Goal: Information Seeking & Learning: Learn about a topic

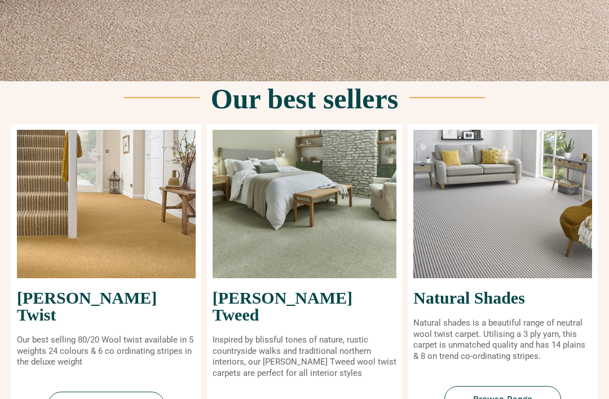
scroll to position [365, 0]
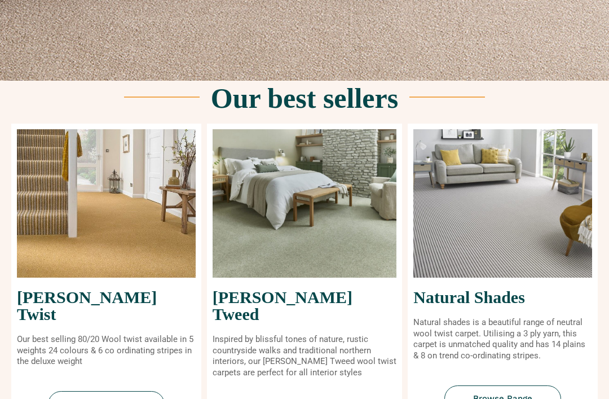
click at [126, 392] on link "Browse Range" at bounding box center [106, 404] width 117 height 27
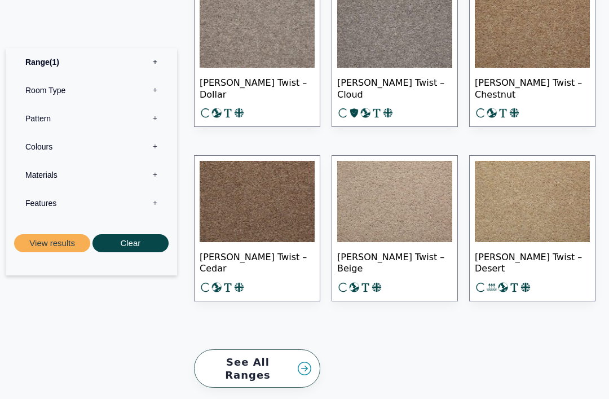
scroll to position [1705, 0]
click at [293, 351] on link "See All Ranges" at bounding box center [257, 368] width 126 height 39
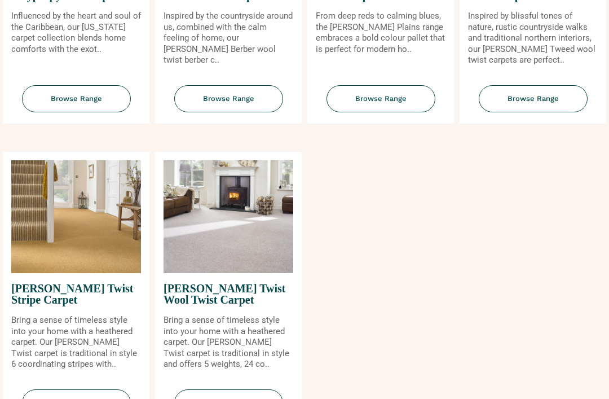
scroll to position [1251, 0]
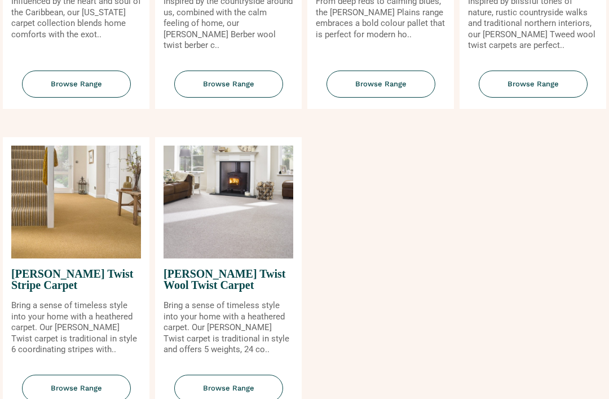
click at [91, 395] on span "Browse Range" at bounding box center [76, 389] width 109 height 28
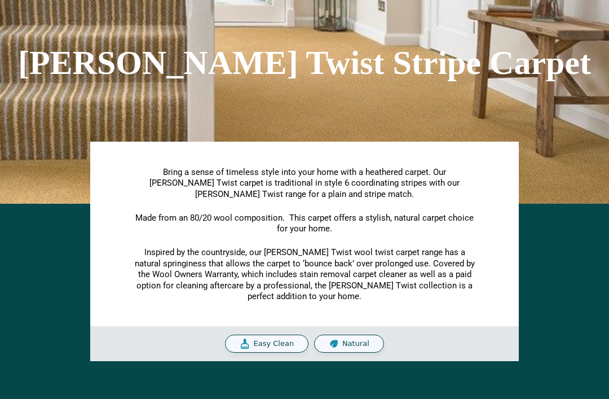
scroll to position [98, 0]
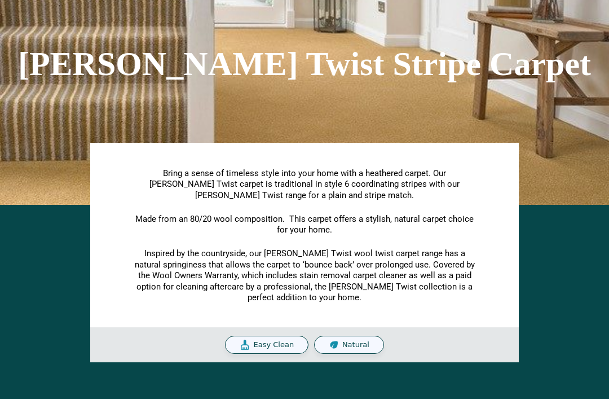
click at [581, 331] on div "Bring a sense of timeless style into your home with a heathered carpet. Our [PE…" at bounding box center [305, 287] width 598 height 152
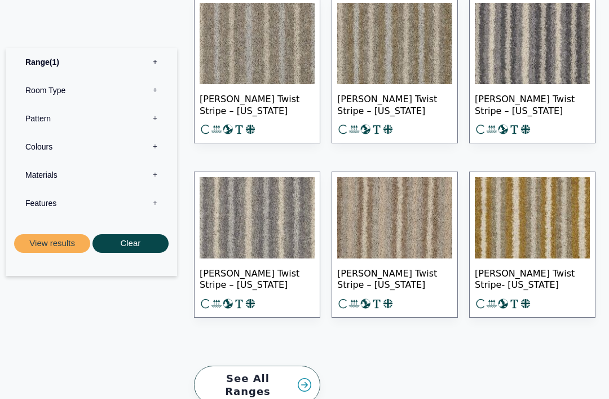
scroll to position [612, 0]
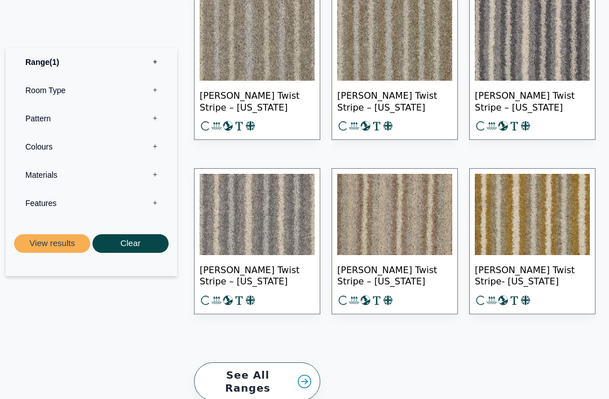
click at [543, 236] on img at bounding box center [532, 214] width 115 height 81
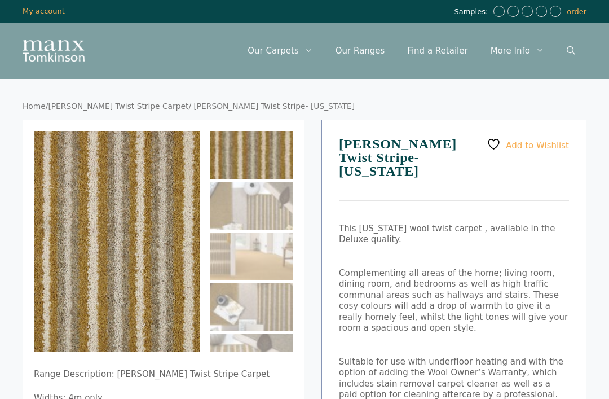
click at [262, 265] on img at bounding box center [251, 256] width 83 height 48
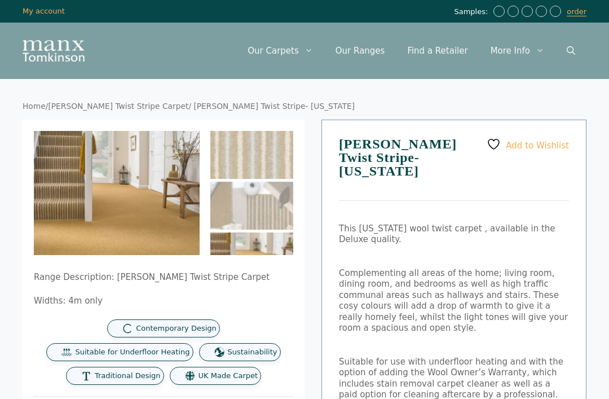
click at [73, 209] on img at bounding box center [214, 266] width 361 height 271
click at [242, 276] on p "Range Description: [PERSON_NAME] Twist Stripe Carpet" at bounding box center [164, 277] width 260 height 11
click at [72, 185] on img at bounding box center [214, 266] width 361 height 271
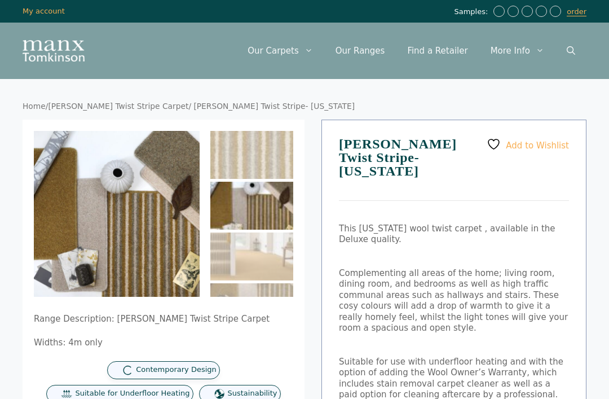
scroll to position [14, 0]
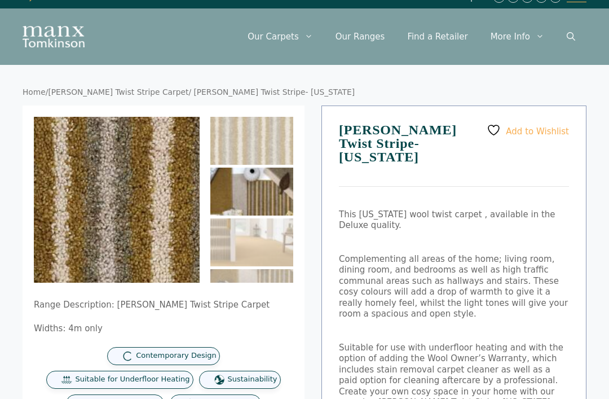
scroll to position [0, 0]
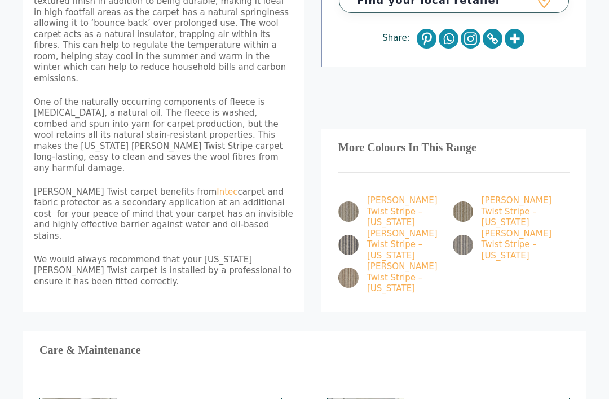
scroll to position [535, 0]
click at [352, 267] on img at bounding box center [348, 277] width 20 height 20
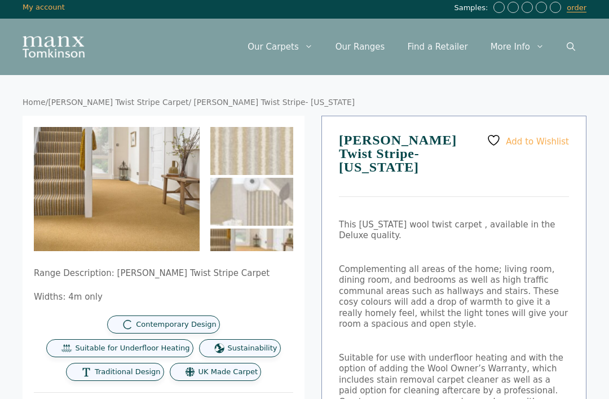
scroll to position [0, 0]
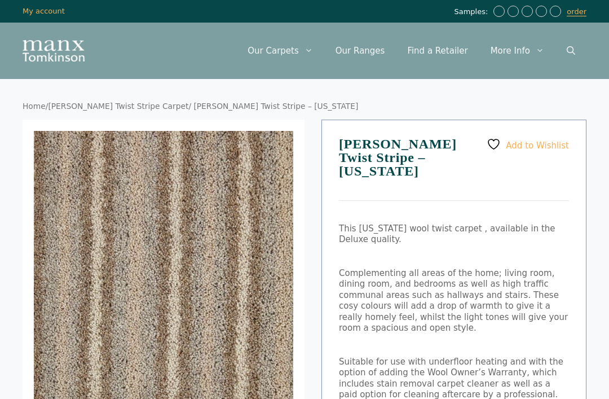
click at [243, 354] on img at bounding box center [203, 356] width 338 height 451
